Goal: Information Seeking & Learning: Learn about a topic

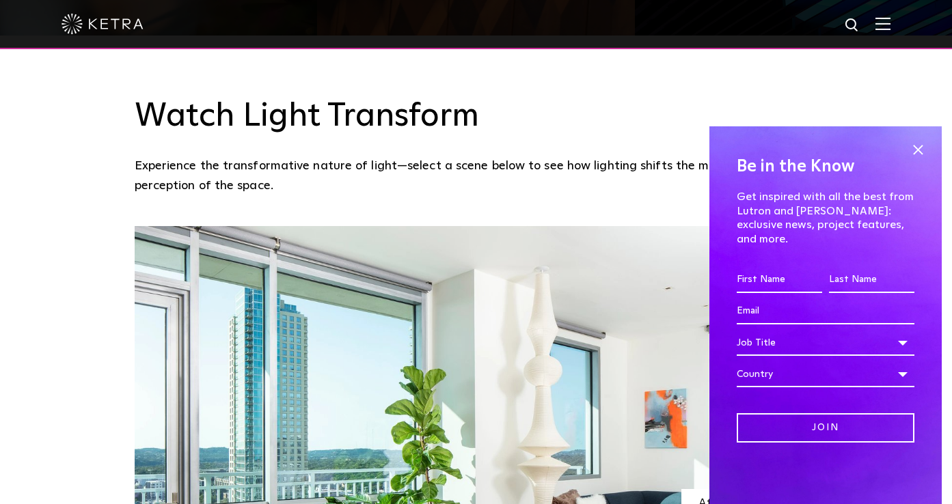
scroll to position [997, 0]
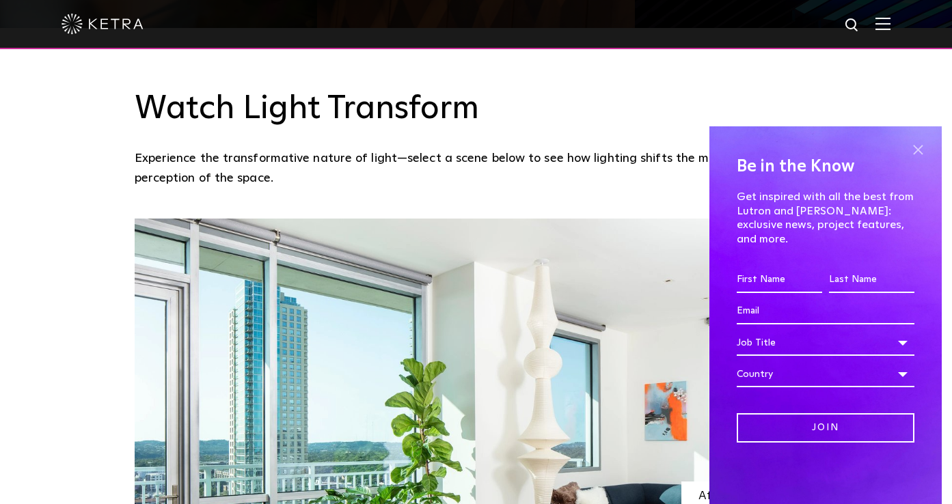
click at [917, 161] on span at bounding box center [918, 150] width 21 height 21
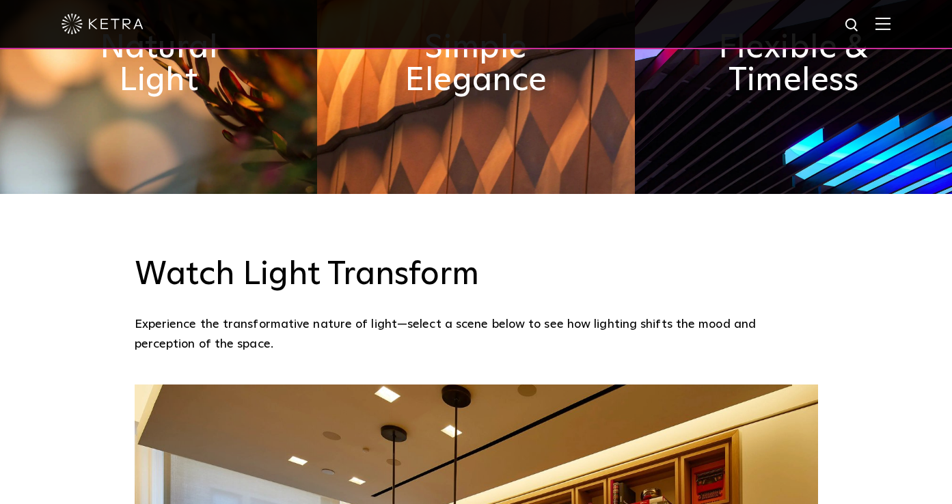
scroll to position [0, 0]
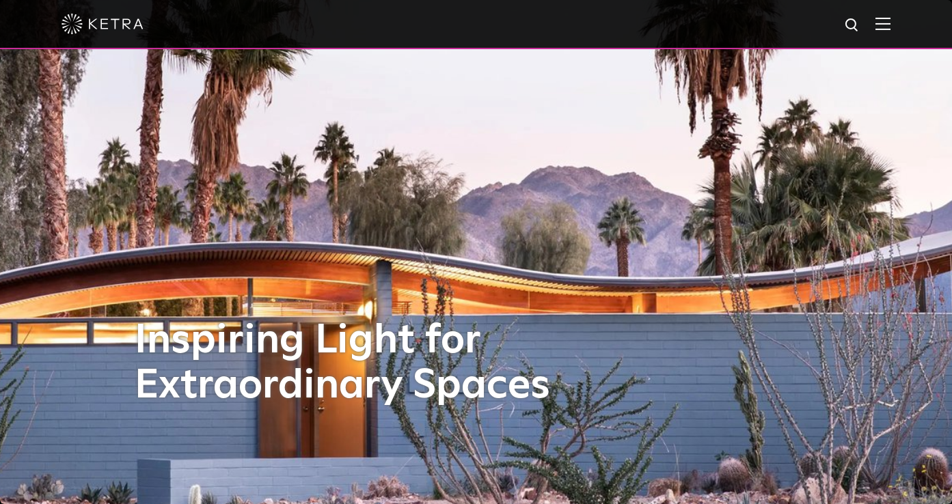
click at [875, 21] on div at bounding box center [476, 24] width 829 height 48
click at [882, 24] on img at bounding box center [883, 23] width 15 height 13
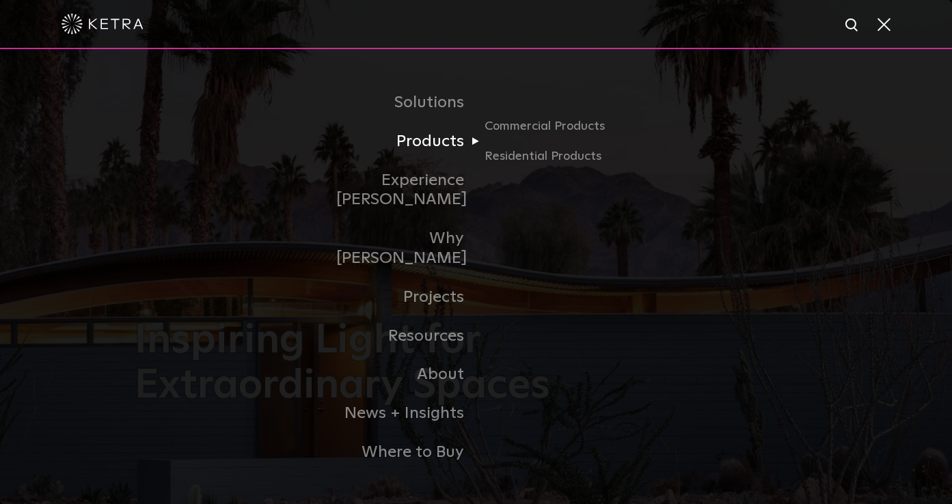
click at [456, 153] on link "Products" at bounding box center [406, 141] width 140 height 39
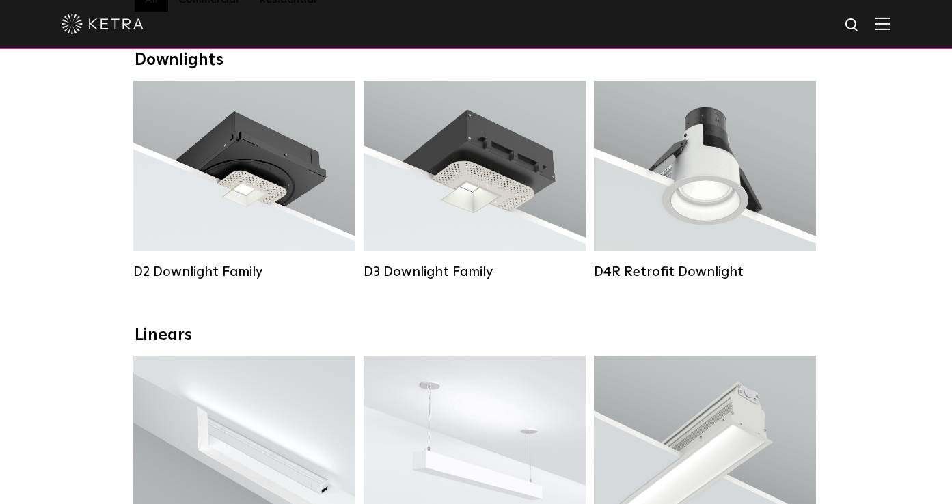
scroll to position [222, 0]
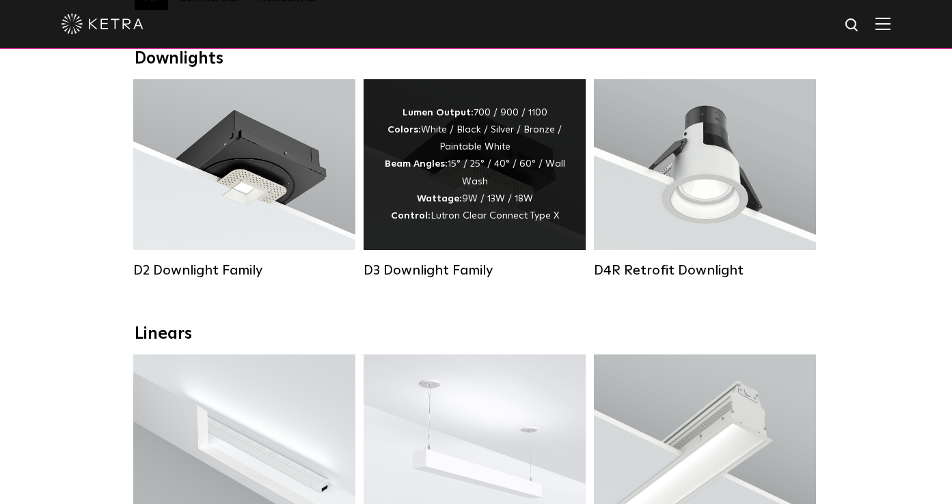
click at [427, 191] on div "Lumen Output: 700 / 900 / 1100 Colors: White / Black / Silver / Bronze / Painta…" at bounding box center [474, 165] width 181 height 120
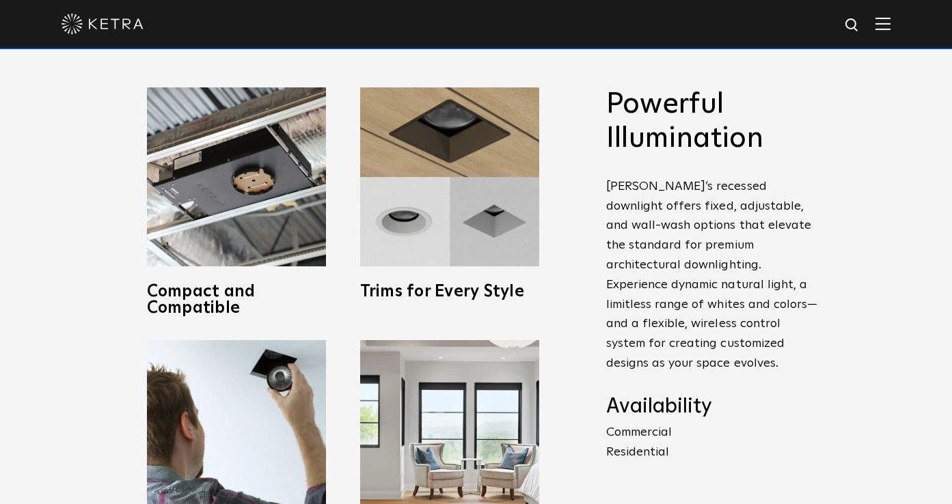
scroll to position [505, 0]
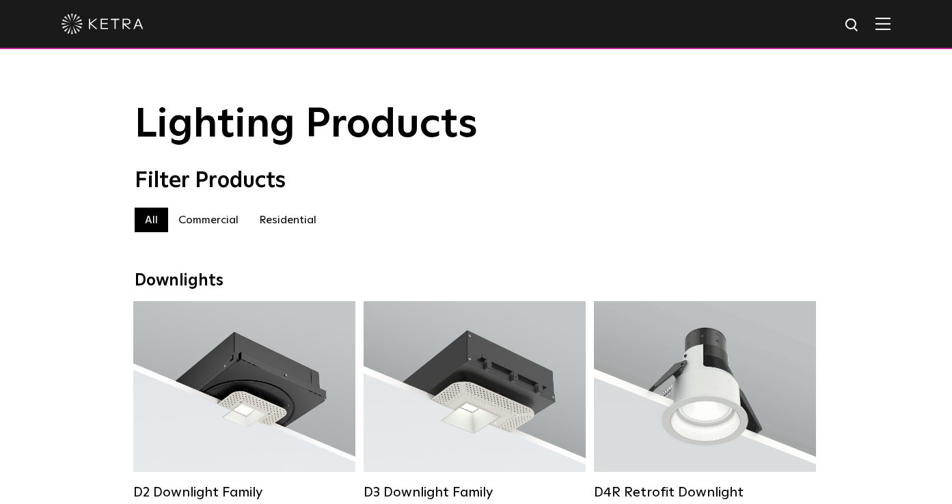
click at [878, 25] on img at bounding box center [883, 23] width 15 height 13
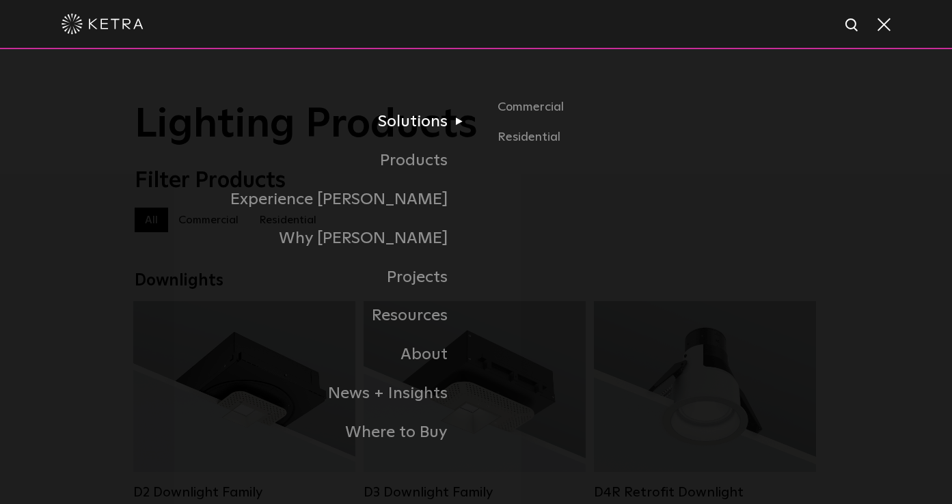
click at [430, 129] on link "Solutions" at bounding box center [306, 122] width 342 height 39
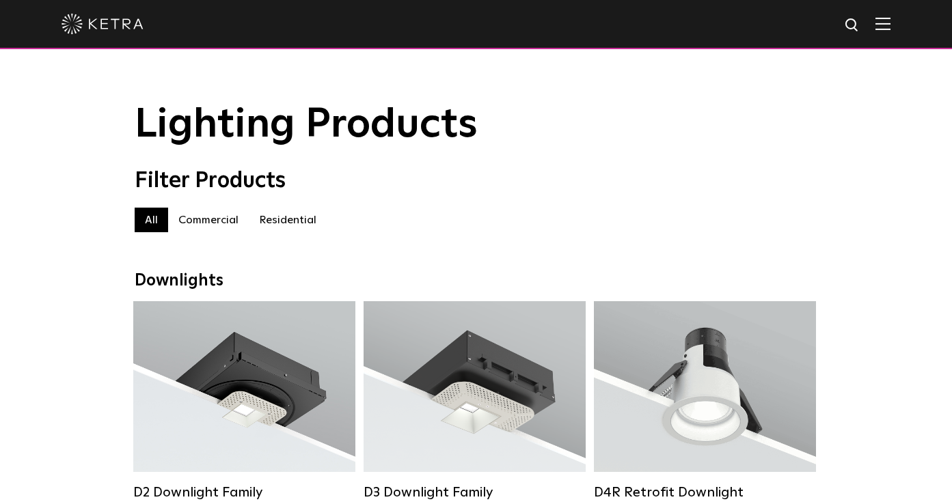
click at [226, 218] on label "Commercial" at bounding box center [208, 220] width 81 height 25
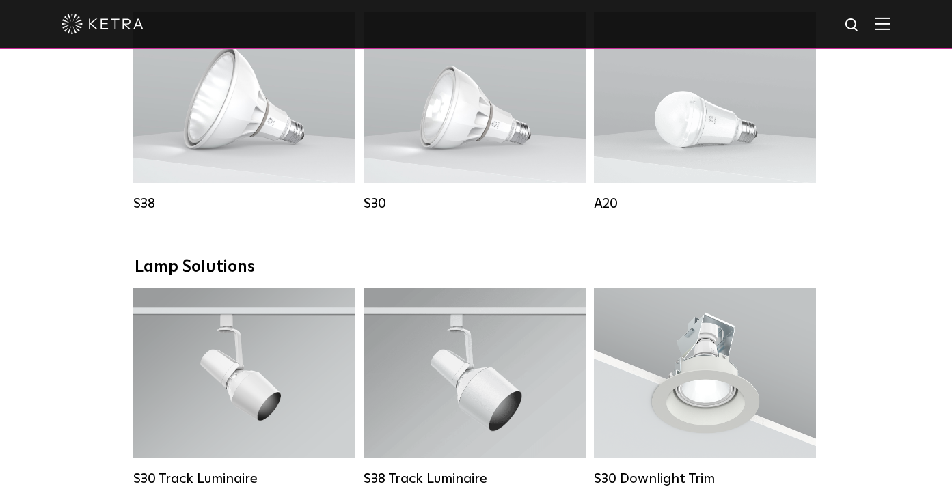
scroll to position [1055, 0]
